Goal: Information Seeking & Learning: Learn about a topic

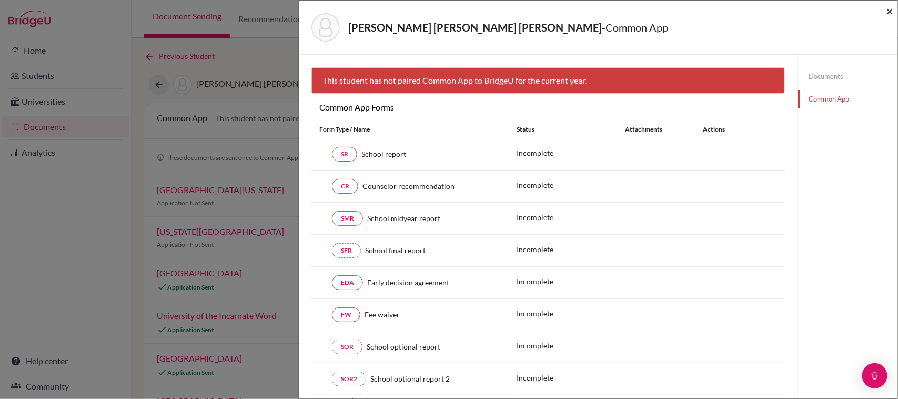
click at [887, 11] on span "×" at bounding box center [889, 10] width 7 height 15
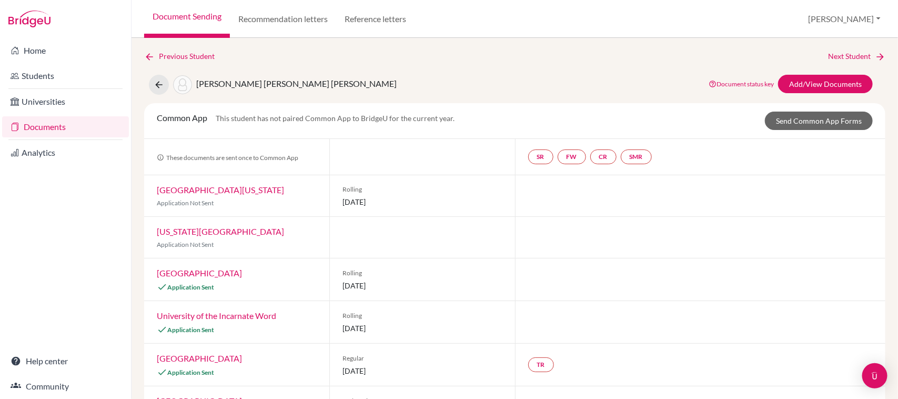
click at [70, 127] on link "Documents" at bounding box center [65, 126] width 127 height 21
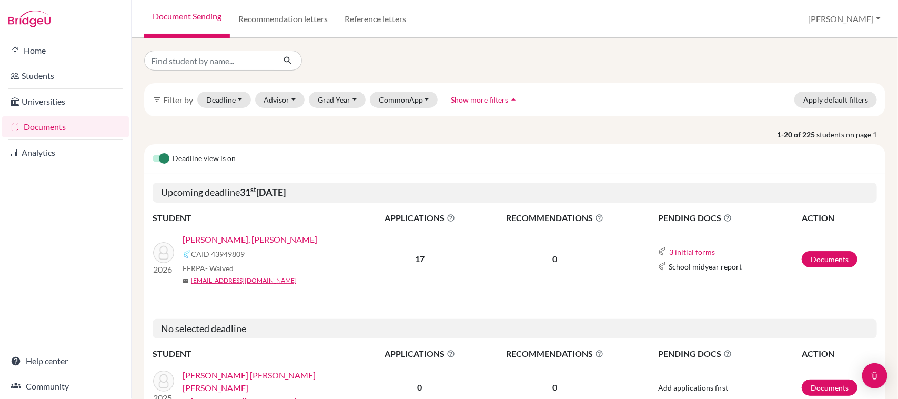
click at [298, 241] on link "ESCOBAR JUSTO, MIRANDA ISABELLA" at bounding box center [249, 239] width 135 height 13
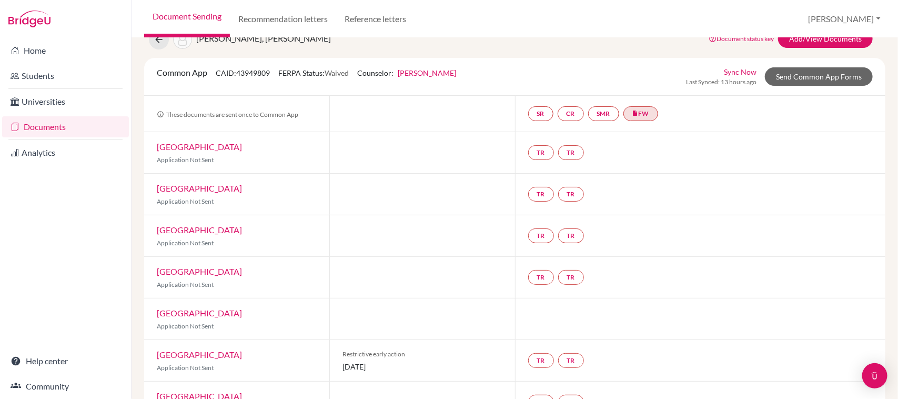
scroll to position [43, 0]
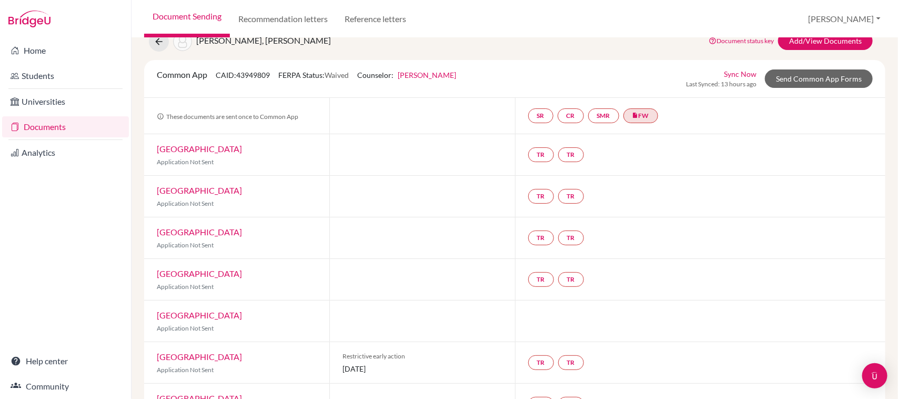
click at [866, 185] on div "TR TR" at bounding box center [700, 196] width 371 height 41
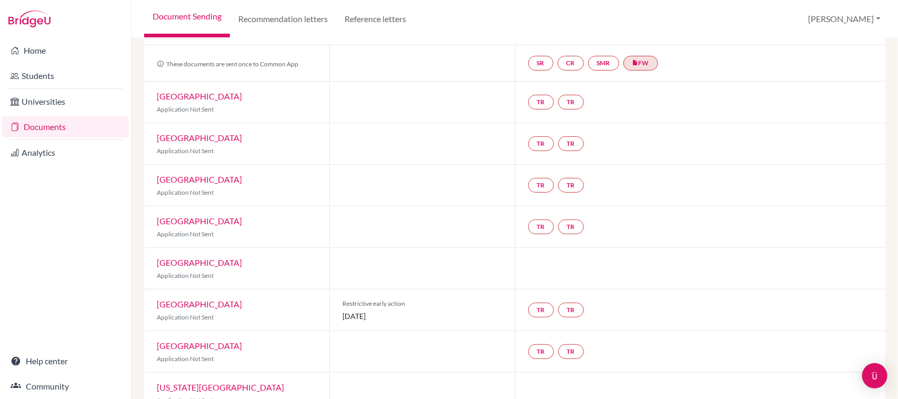
scroll to position [122, 0]
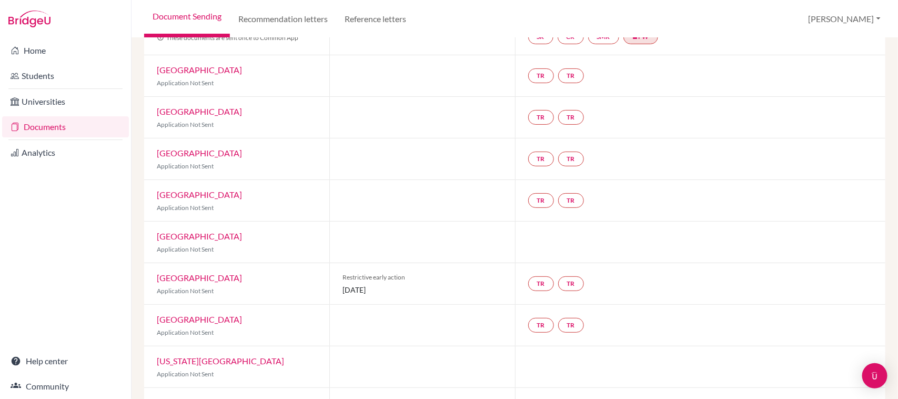
click at [226, 239] on link "Fordham University" at bounding box center [199, 236] width 85 height 10
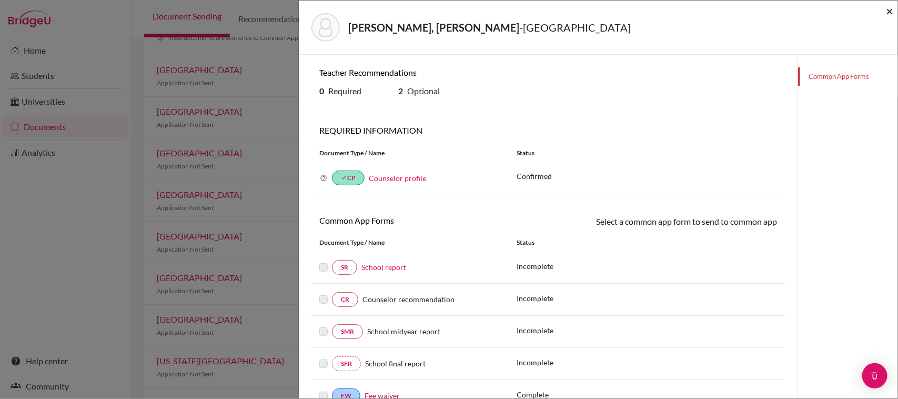
click at [888, 9] on span "×" at bounding box center [889, 10] width 7 height 15
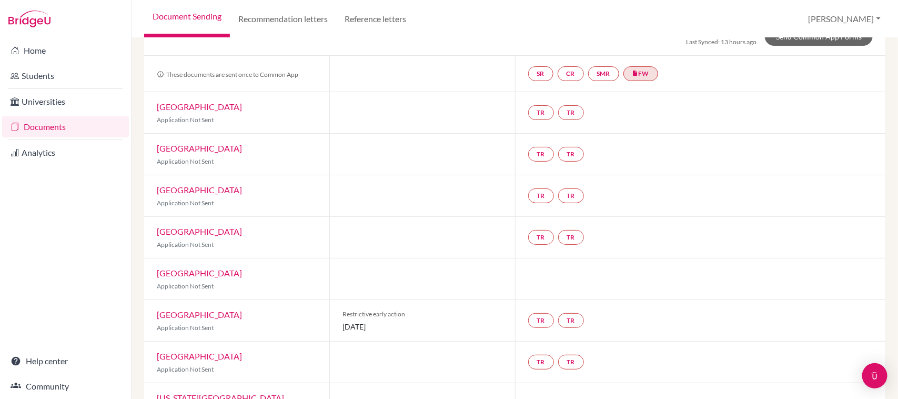
scroll to position [54, 0]
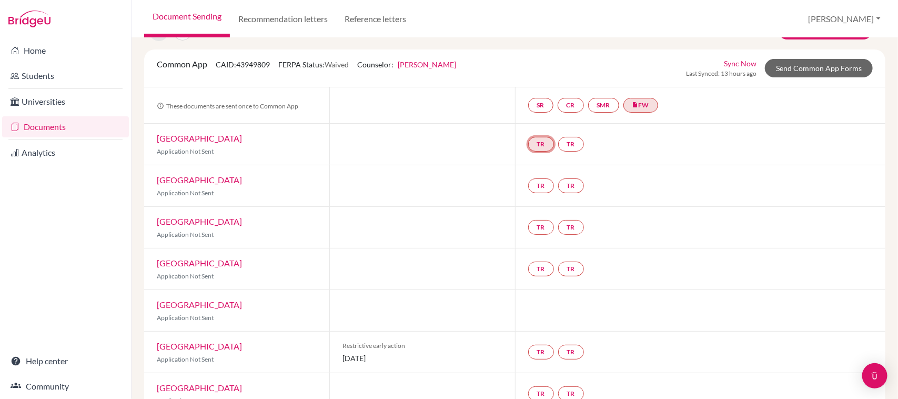
click at [544, 146] on link "TR" at bounding box center [541, 144] width 26 height 15
click at [549, 146] on link "TR Teacher recommendation Incomplete" at bounding box center [541, 144] width 26 height 15
click at [192, 138] on link "[GEOGRAPHIC_DATA]" at bounding box center [199, 138] width 85 height 10
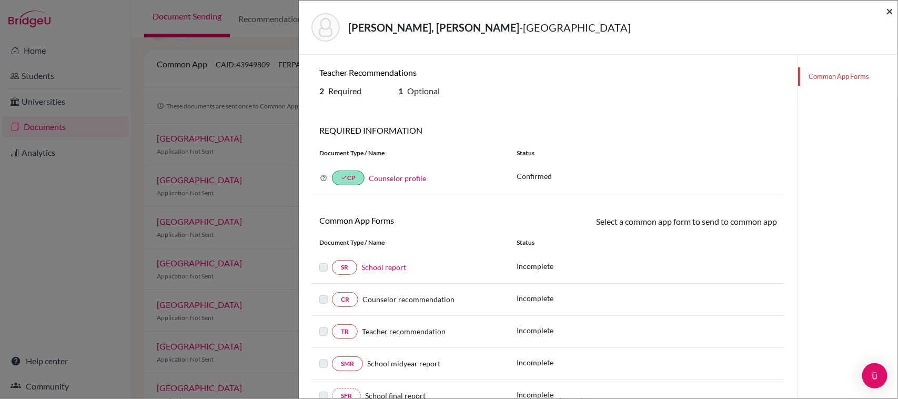
click at [892, 9] on span "×" at bounding box center [889, 10] width 7 height 15
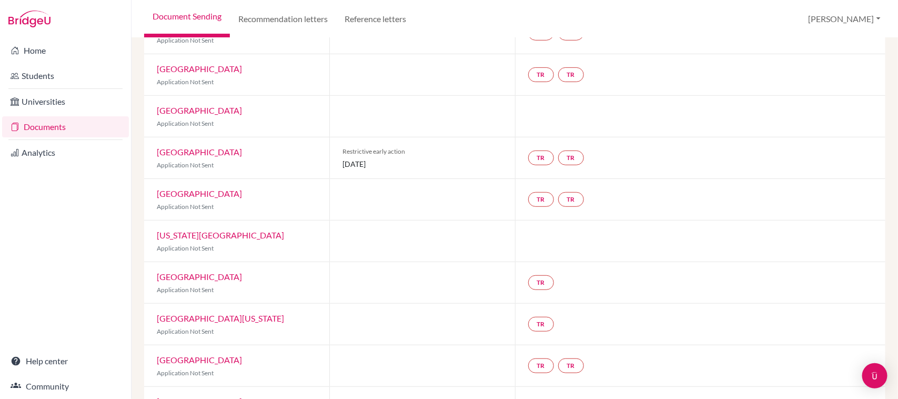
scroll to position [251, 0]
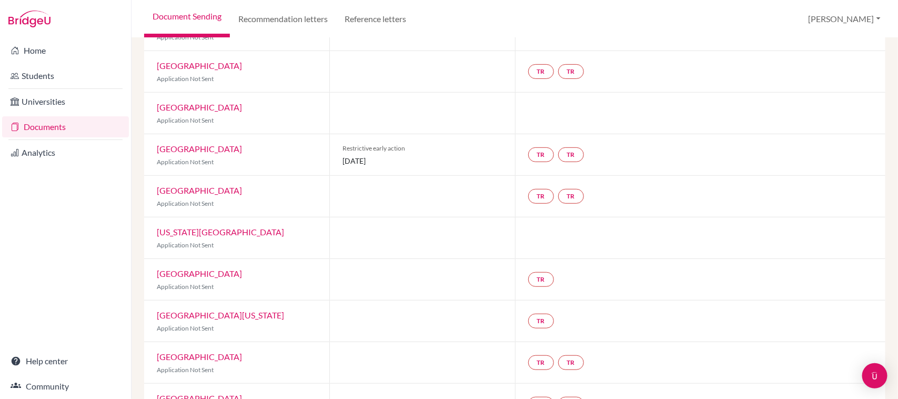
click at [216, 235] on link "New York University" at bounding box center [220, 232] width 127 height 10
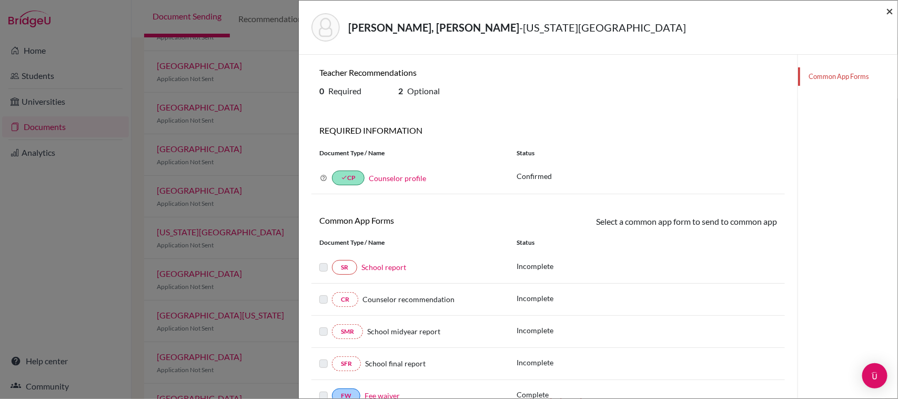
click at [889, 12] on span "×" at bounding box center [889, 10] width 7 height 15
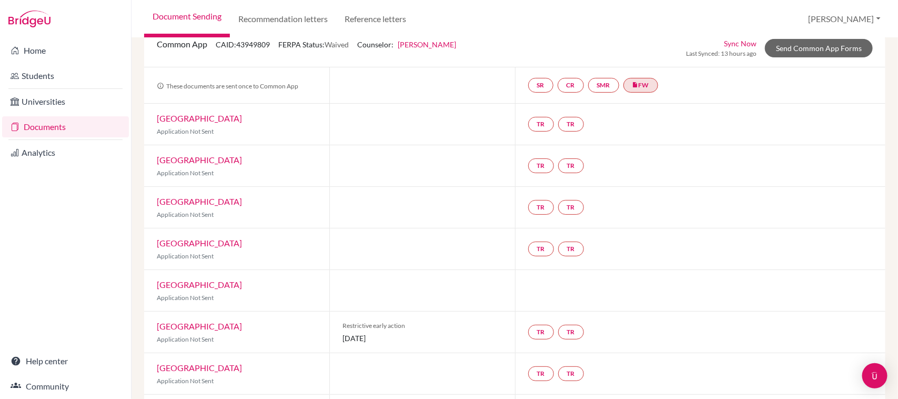
scroll to position [58, 0]
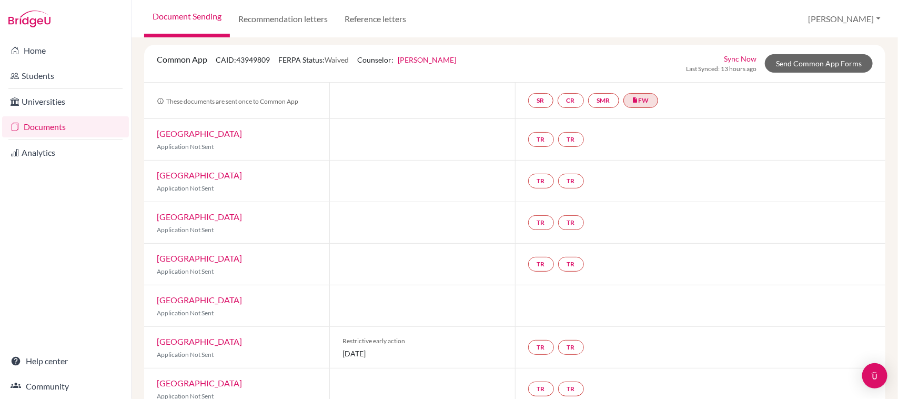
click at [217, 177] on link "Cornell University" at bounding box center [199, 175] width 85 height 10
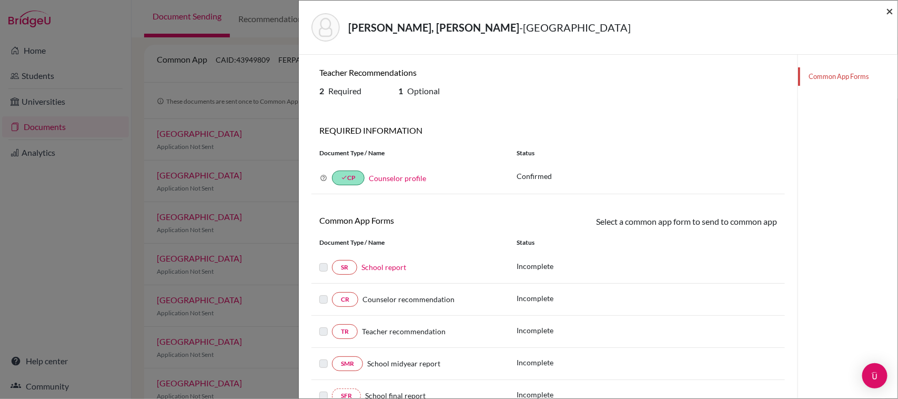
click at [891, 11] on span "×" at bounding box center [889, 10] width 7 height 15
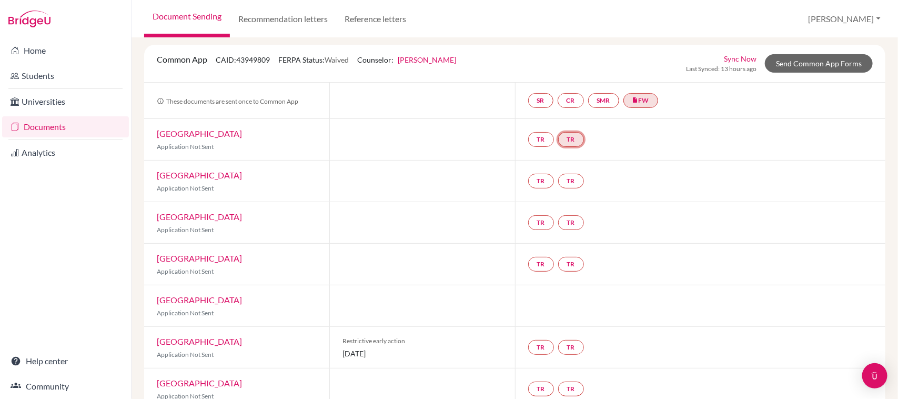
click at [563, 143] on link "TR" at bounding box center [571, 139] width 26 height 15
click at [574, 104] on h3 "Teacher recommendation" at bounding box center [571, 99] width 104 height 19
click at [797, 64] on link "Send Common App Forms" at bounding box center [819, 63] width 108 height 18
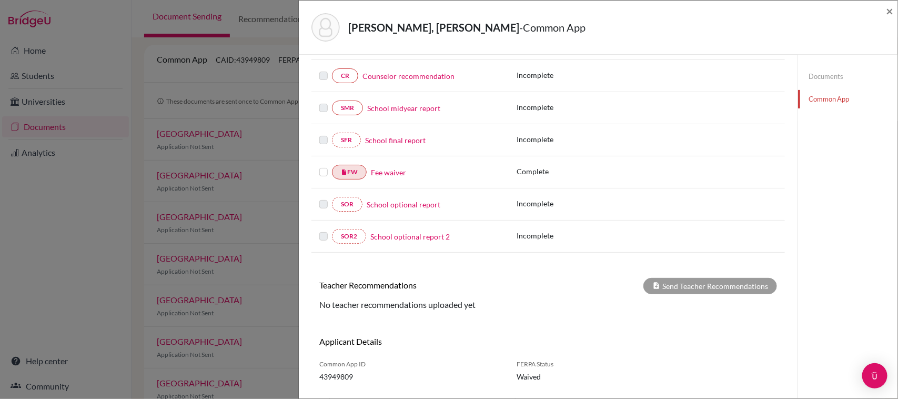
scroll to position [195, 0]
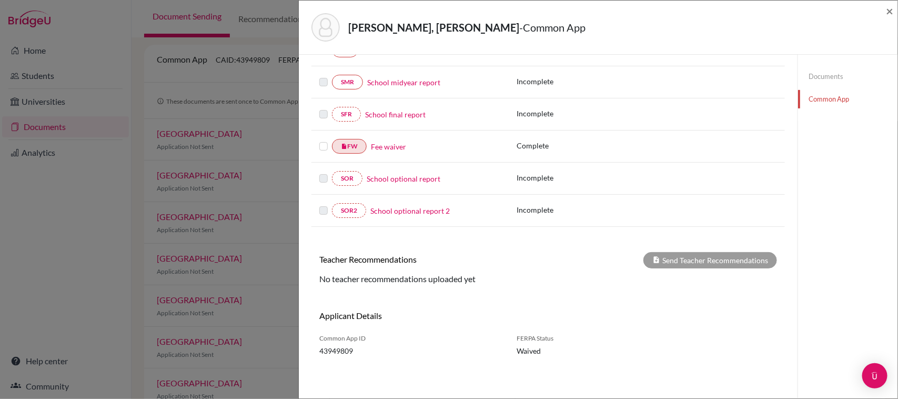
click at [320, 140] on label at bounding box center [323, 140] width 8 height 0
click at [0, 0] on input "checkbox" at bounding box center [0, 0] width 0 height 0
click at [322, 140] on label at bounding box center [323, 140] width 8 height 0
click at [0, 0] on input "checkbox" at bounding box center [0, 0] width 0 height 0
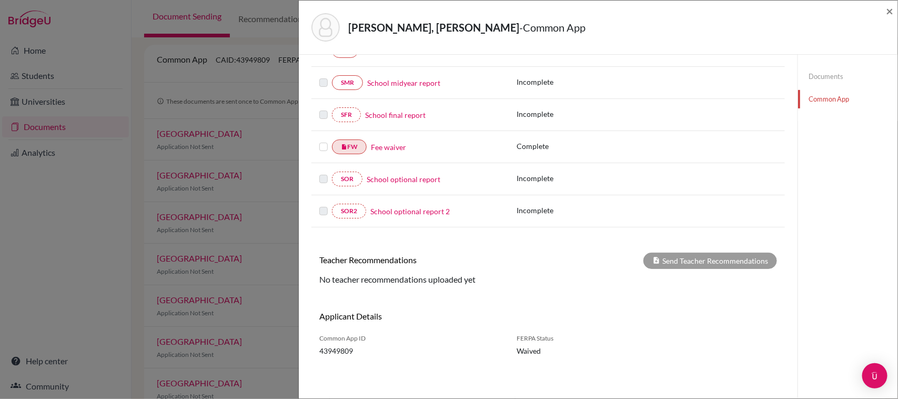
click at [322, 140] on label at bounding box center [323, 140] width 8 height 0
click at [0, 0] on input "checkbox" at bounding box center [0, 0] width 0 height 0
click at [322, 140] on label at bounding box center [323, 140] width 8 height 0
click at [0, 0] on input "checkbox" at bounding box center [0, 0] width 0 height 0
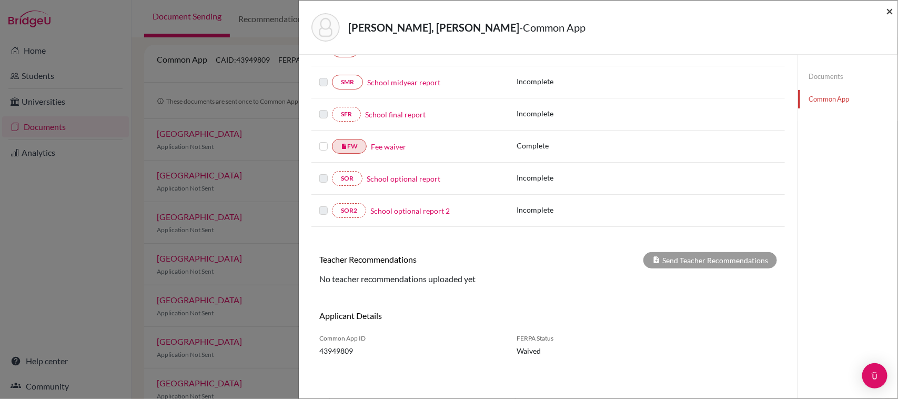
click at [889, 7] on span "×" at bounding box center [889, 10] width 7 height 15
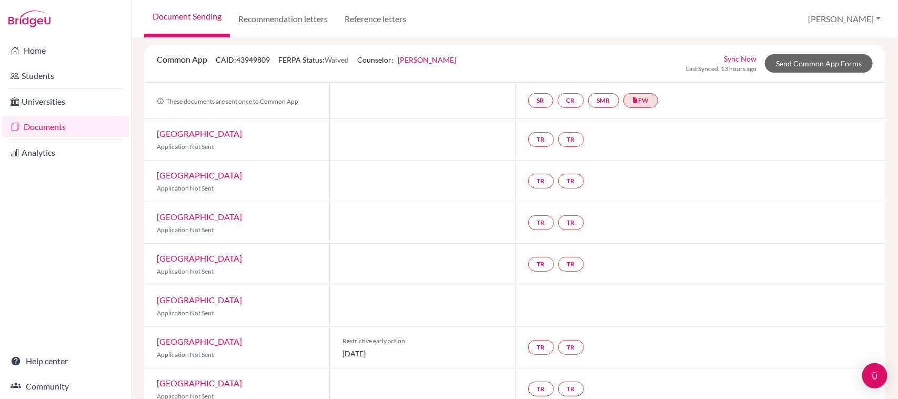
click at [191, 174] on link "Cornell University" at bounding box center [199, 175] width 85 height 10
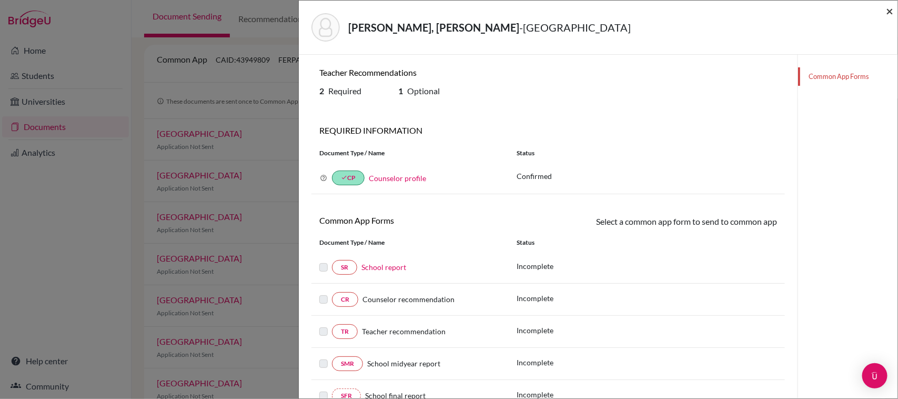
click at [889, 17] on span "×" at bounding box center [889, 10] width 7 height 15
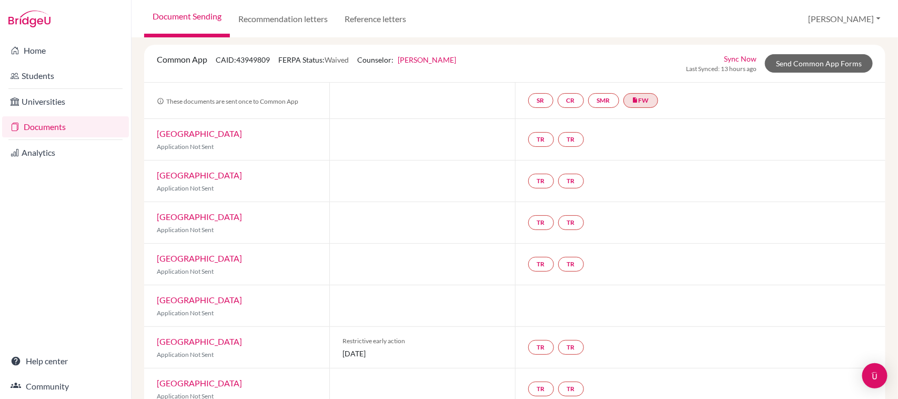
click at [200, 340] on link "Harvard University" at bounding box center [199, 341] width 85 height 10
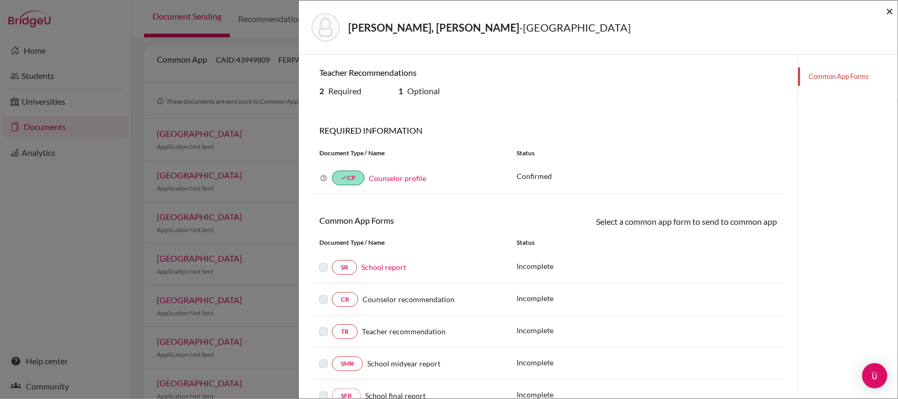
click at [889, 14] on span "×" at bounding box center [889, 10] width 7 height 15
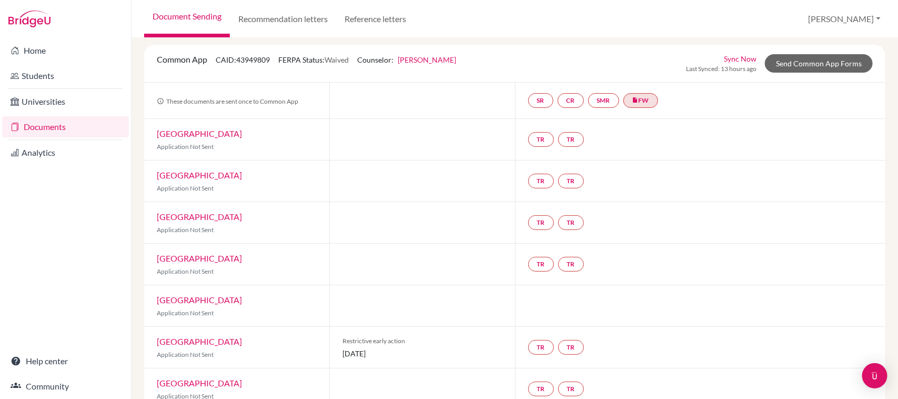
scroll to position [374, 0]
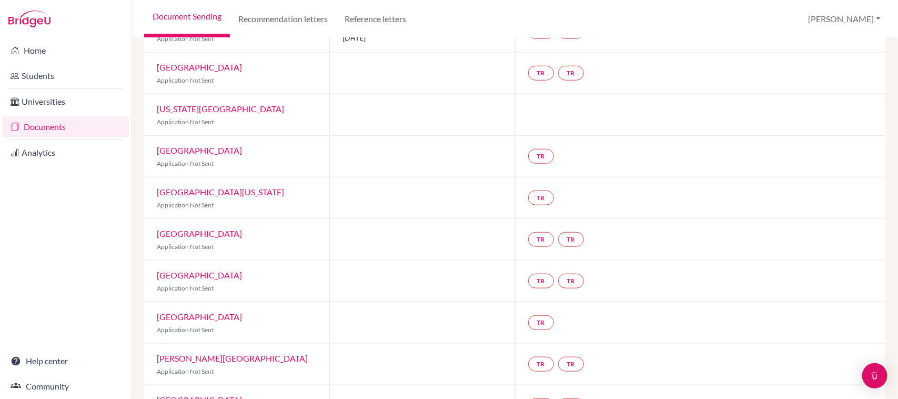
click at [197, 316] on link "Vassar College" at bounding box center [199, 316] width 85 height 10
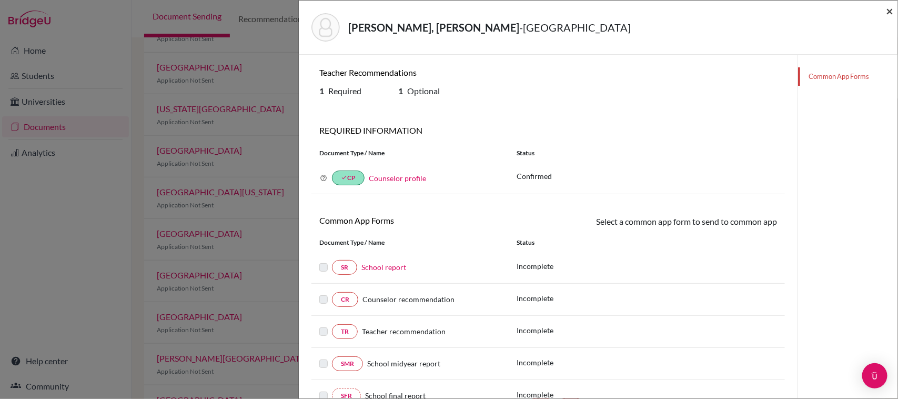
click at [891, 14] on span "×" at bounding box center [889, 10] width 7 height 15
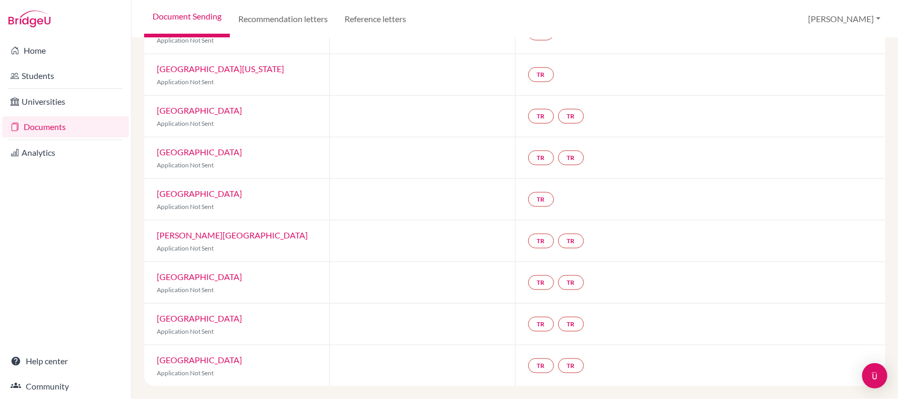
scroll to position [498, 0]
click at [213, 360] on link "University of Chicago" at bounding box center [199, 359] width 85 height 10
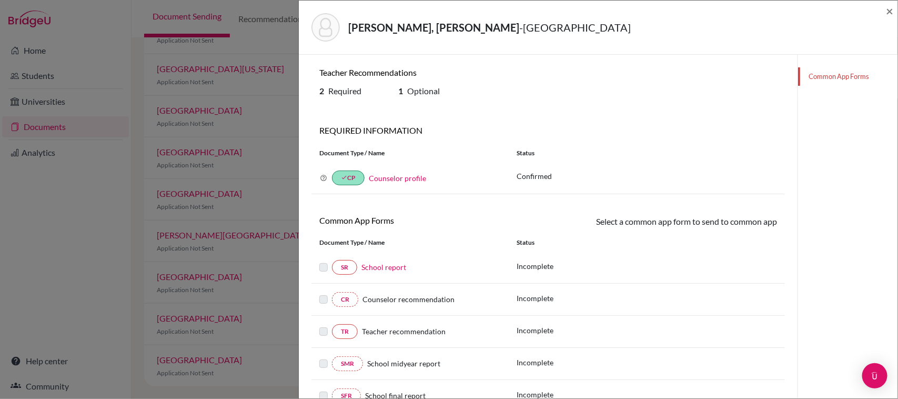
click at [894, 7] on div "ESCOBAR JUSTO, MIRANDA ISABELLA - University of Chicago ×" at bounding box center [598, 28] width 598 height 54
click at [887, 12] on span "×" at bounding box center [889, 10] width 7 height 15
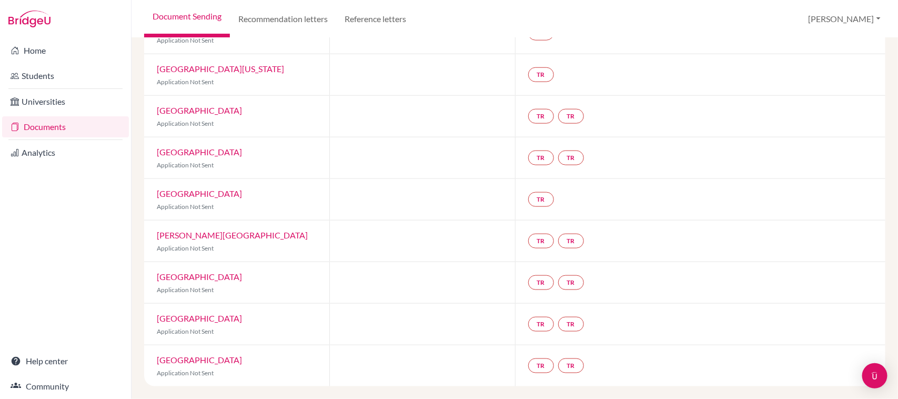
click at [196, 153] on link "Swarthmore College" at bounding box center [199, 152] width 85 height 10
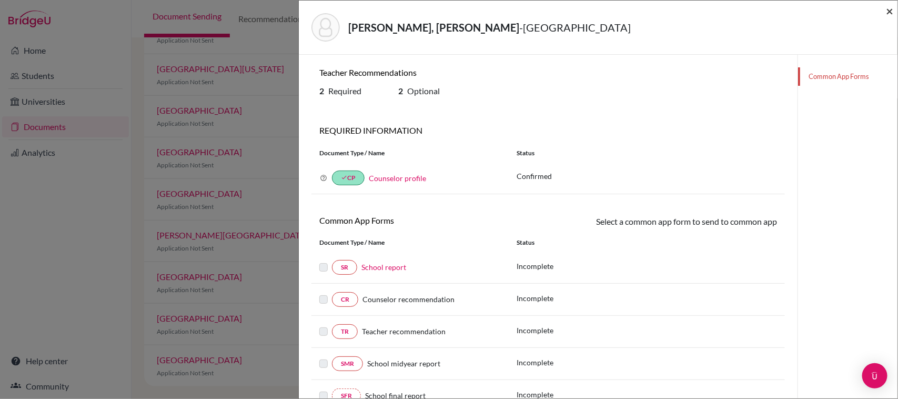
click at [888, 8] on span "×" at bounding box center [889, 10] width 7 height 15
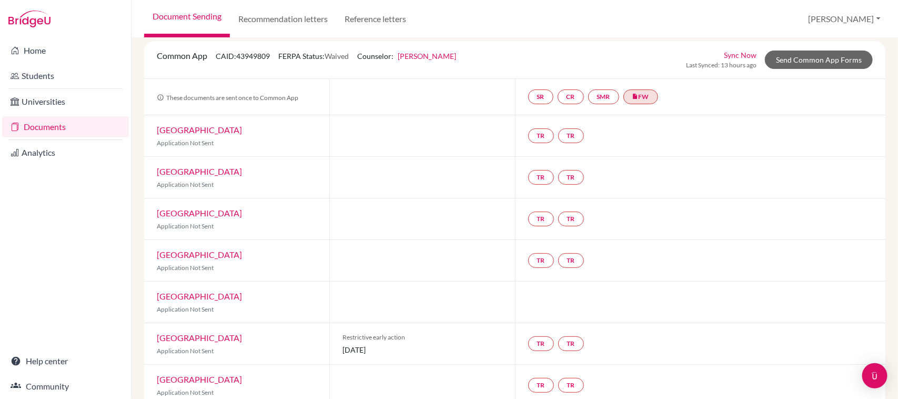
scroll to position [12, 0]
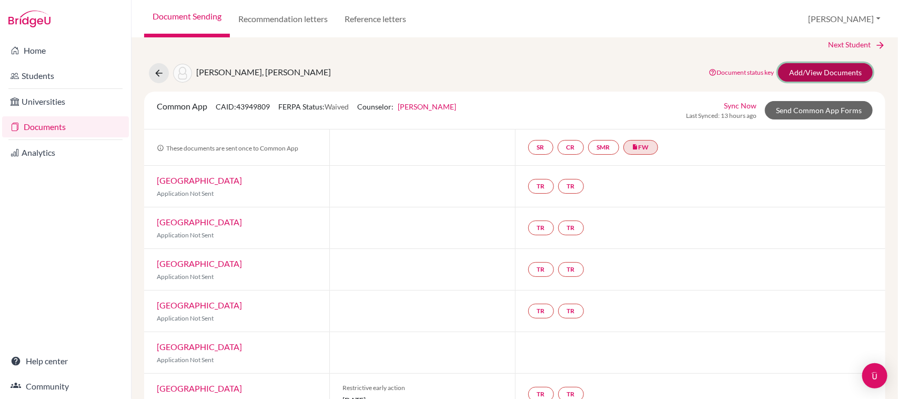
click at [834, 80] on link "Add/View Documents" at bounding box center [825, 72] width 95 height 18
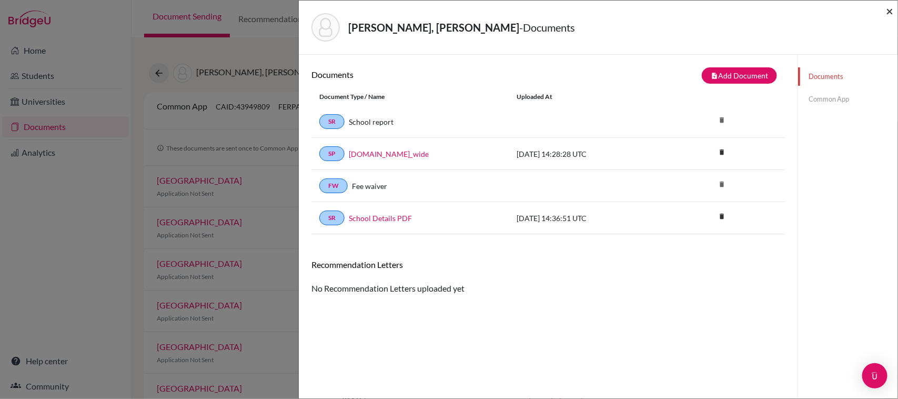
click at [889, 9] on span "×" at bounding box center [889, 10] width 7 height 15
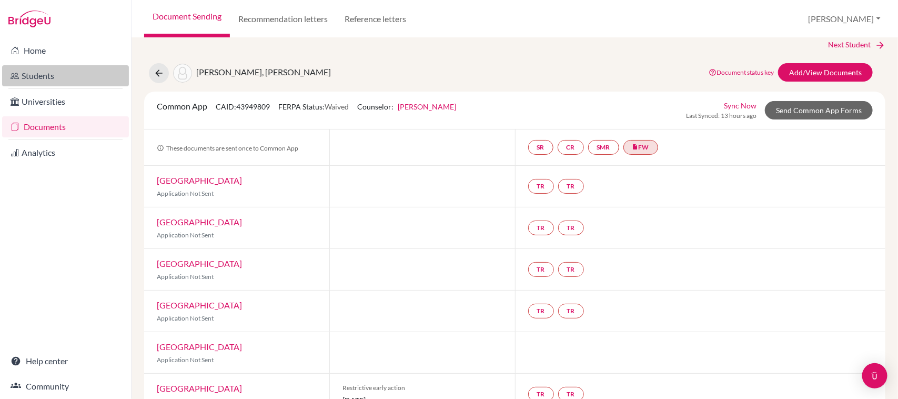
click at [56, 75] on link "Students" at bounding box center [65, 75] width 127 height 21
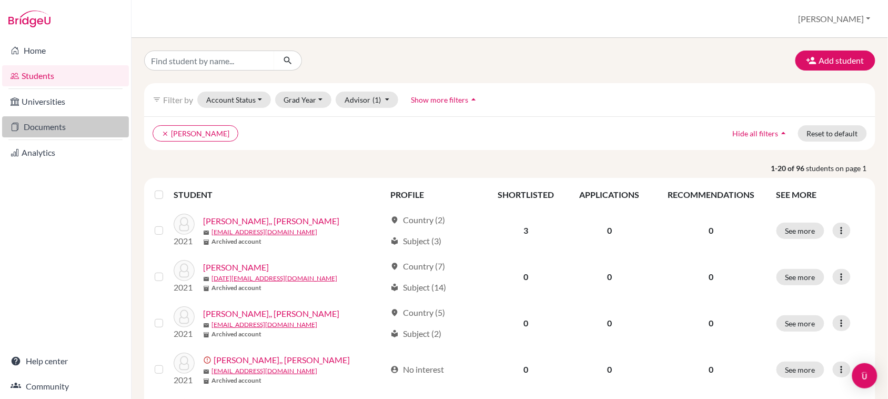
click at [64, 127] on link "Documents" at bounding box center [65, 126] width 127 height 21
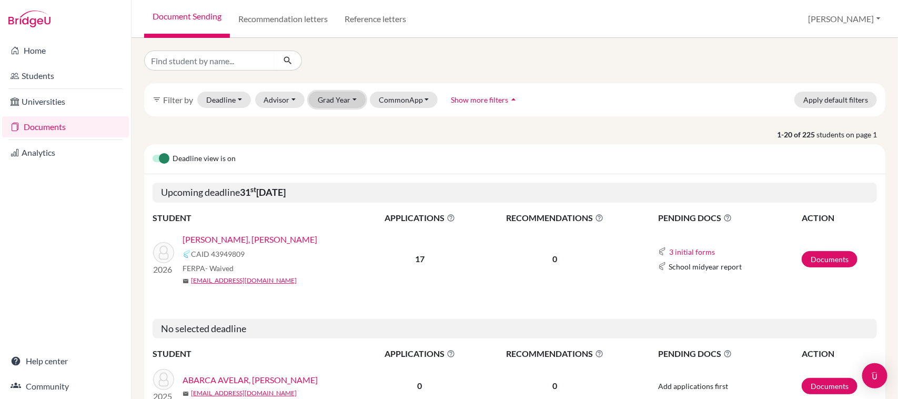
click at [347, 92] on button "Grad Year" at bounding box center [337, 100] width 57 height 16
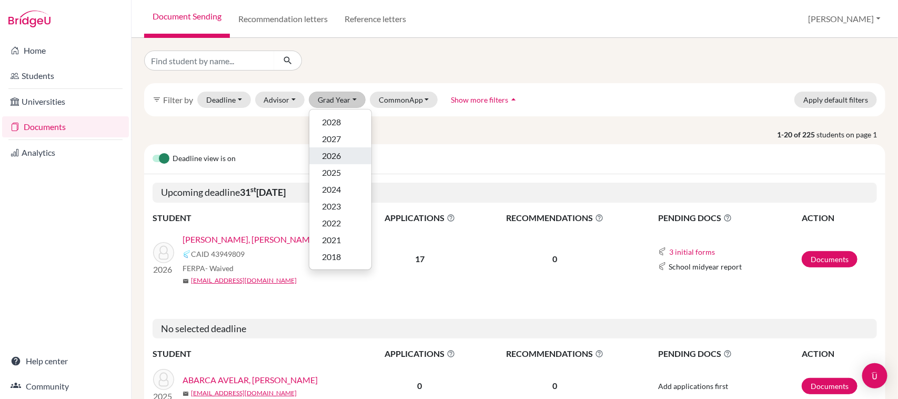
click at [334, 158] on span "2026" at bounding box center [331, 155] width 19 height 13
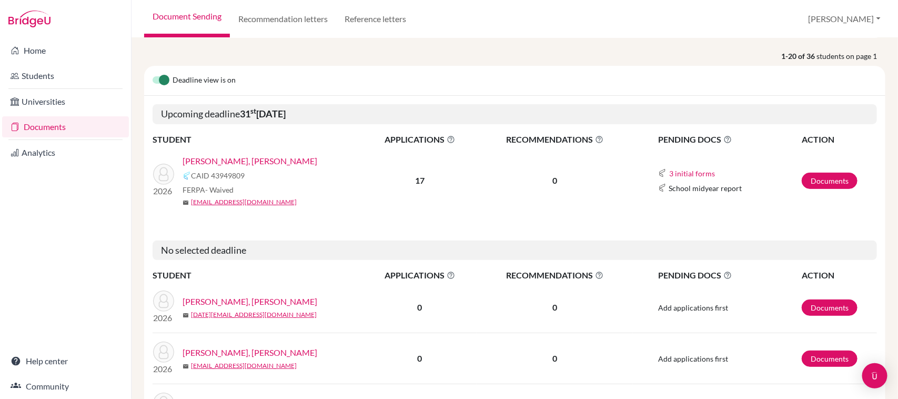
scroll to position [88, 0]
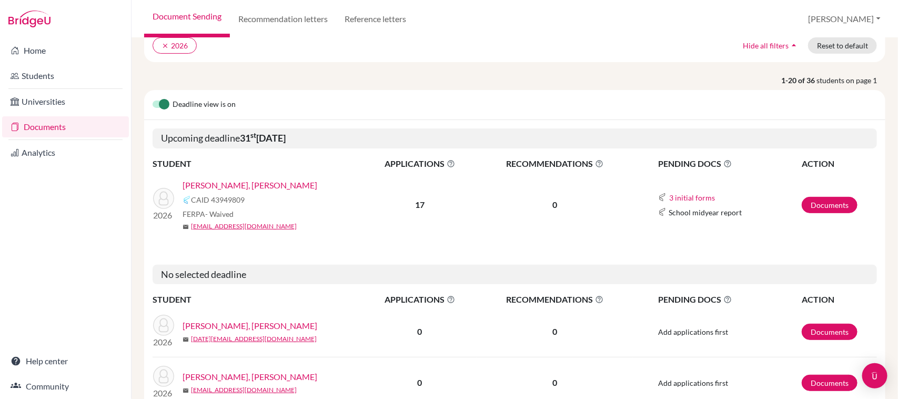
click at [253, 188] on link "ESCOBAR JUSTO, MIRANDA ISABELLA" at bounding box center [249, 185] width 135 height 13
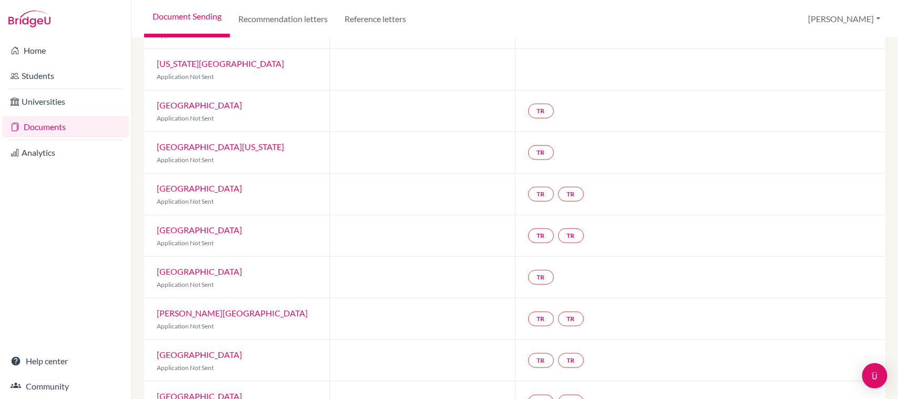
scroll to position [499, 0]
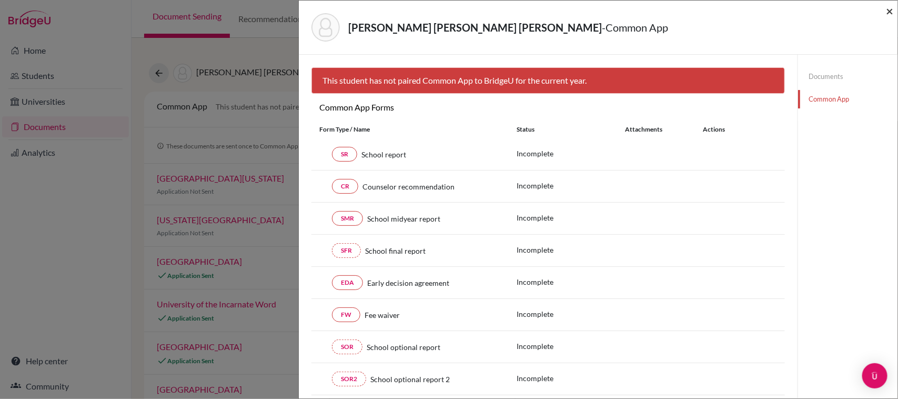
click at [889, 9] on span "×" at bounding box center [889, 10] width 7 height 15
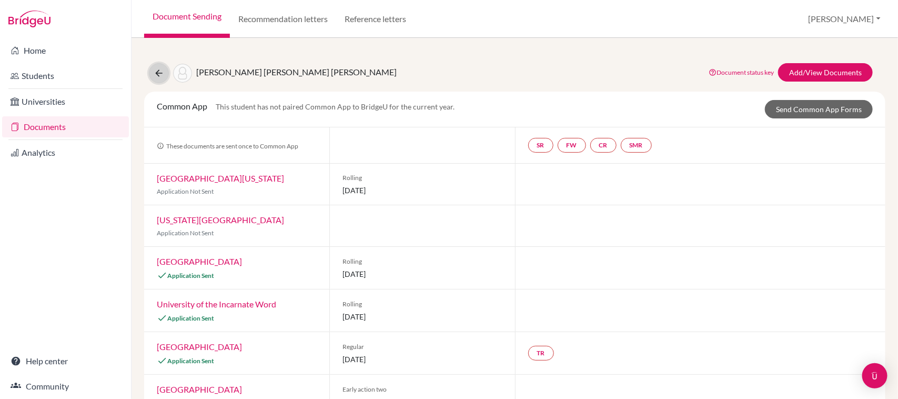
click at [162, 72] on icon at bounding box center [159, 73] width 11 height 11
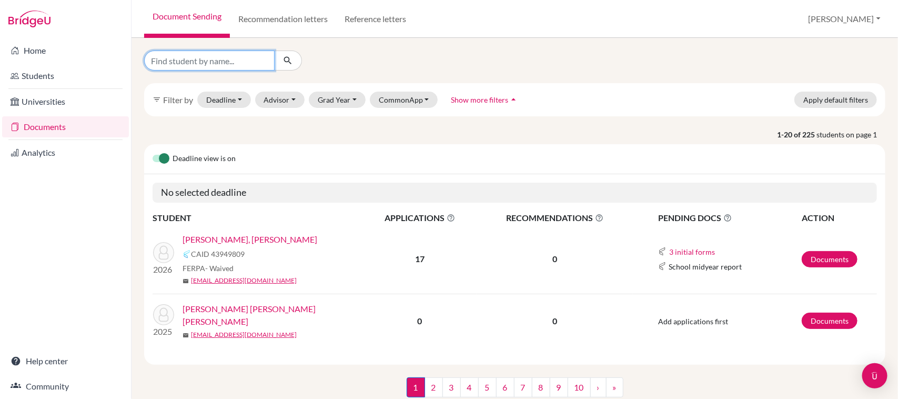
click at [200, 59] on input "Find student by name..." at bounding box center [209, 60] width 130 height 20
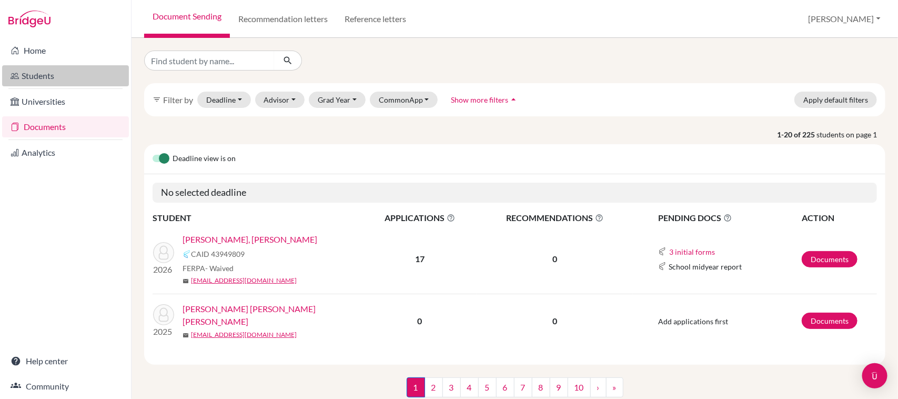
click at [44, 73] on link "Students" at bounding box center [65, 75] width 127 height 21
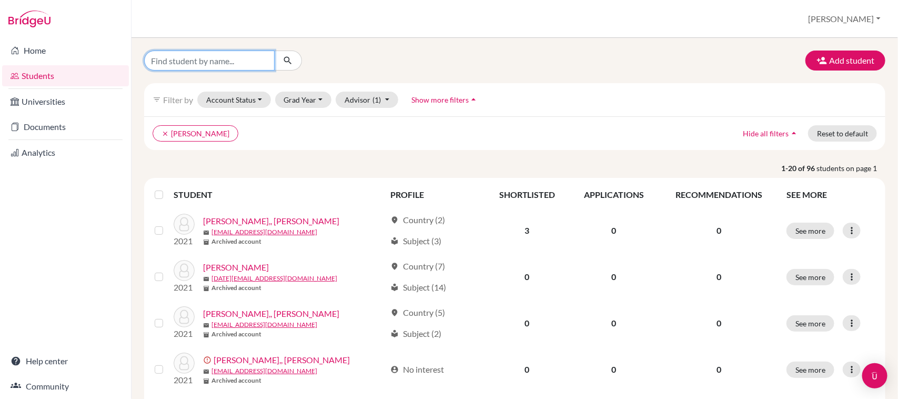
click at [225, 69] on input "Find student by name..." at bounding box center [209, 60] width 130 height 20
type input "[PERSON_NAME]"
click button "submit" at bounding box center [288, 60] width 28 height 20
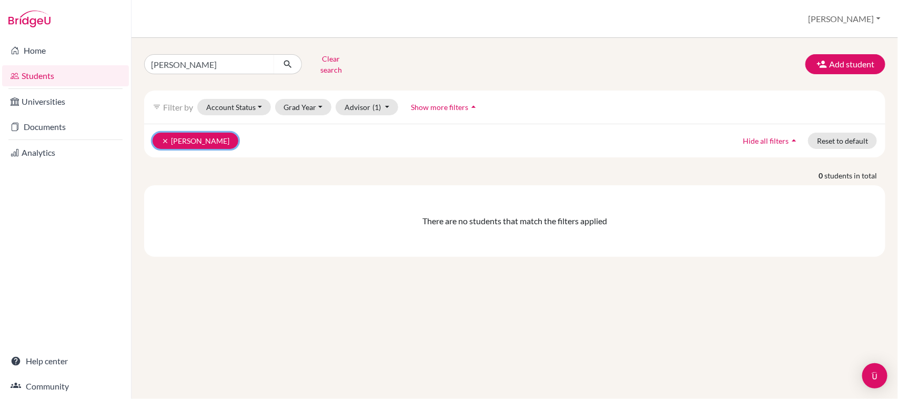
click at [162, 138] on button "clear [PERSON_NAME]" at bounding box center [196, 141] width 86 height 16
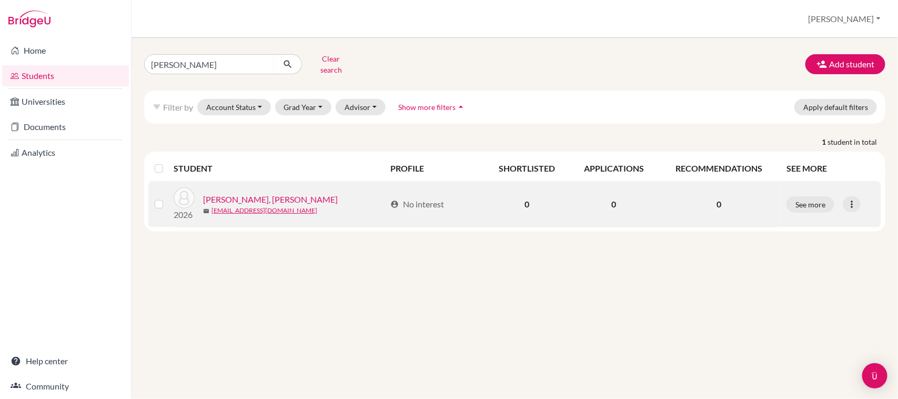
click at [310, 193] on link "[PERSON_NAME], [PERSON_NAME]" at bounding box center [270, 199] width 135 height 13
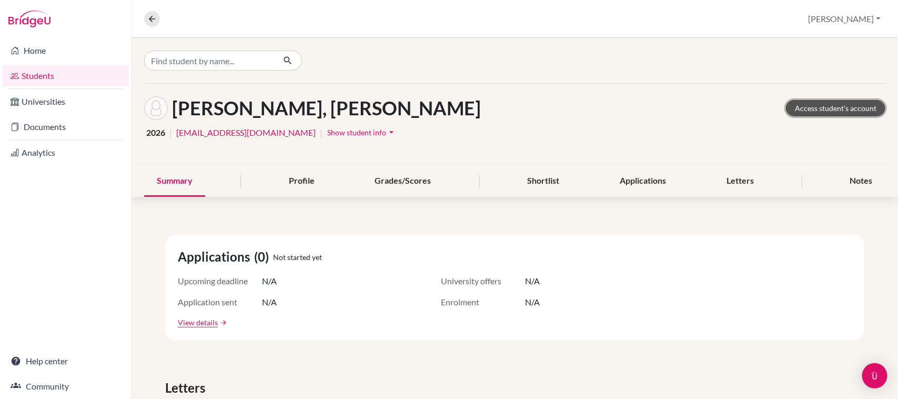
click at [845, 107] on link "Access student's account" at bounding box center [835, 108] width 99 height 16
